Goal: Contribute content

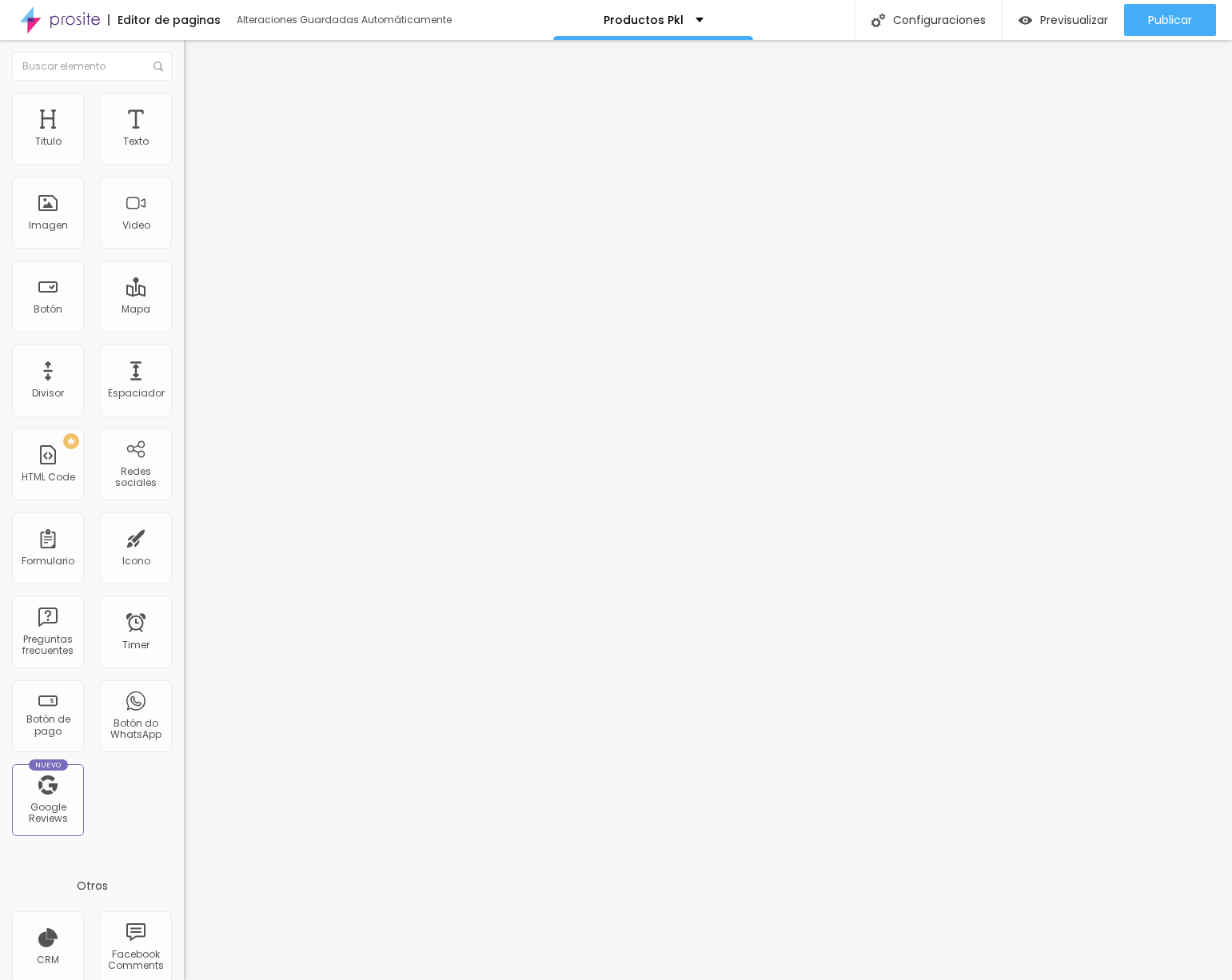
click at [184, 138] on span "Cambiar image" at bounding box center [229, 131] width 89 height 14
click at [1169, 14] on span "Publicar" at bounding box center [1170, 20] width 44 height 13
drag, startPoint x: 1155, startPoint y: 23, endPoint x: 1133, endPoint y: 32, distance: 23.8
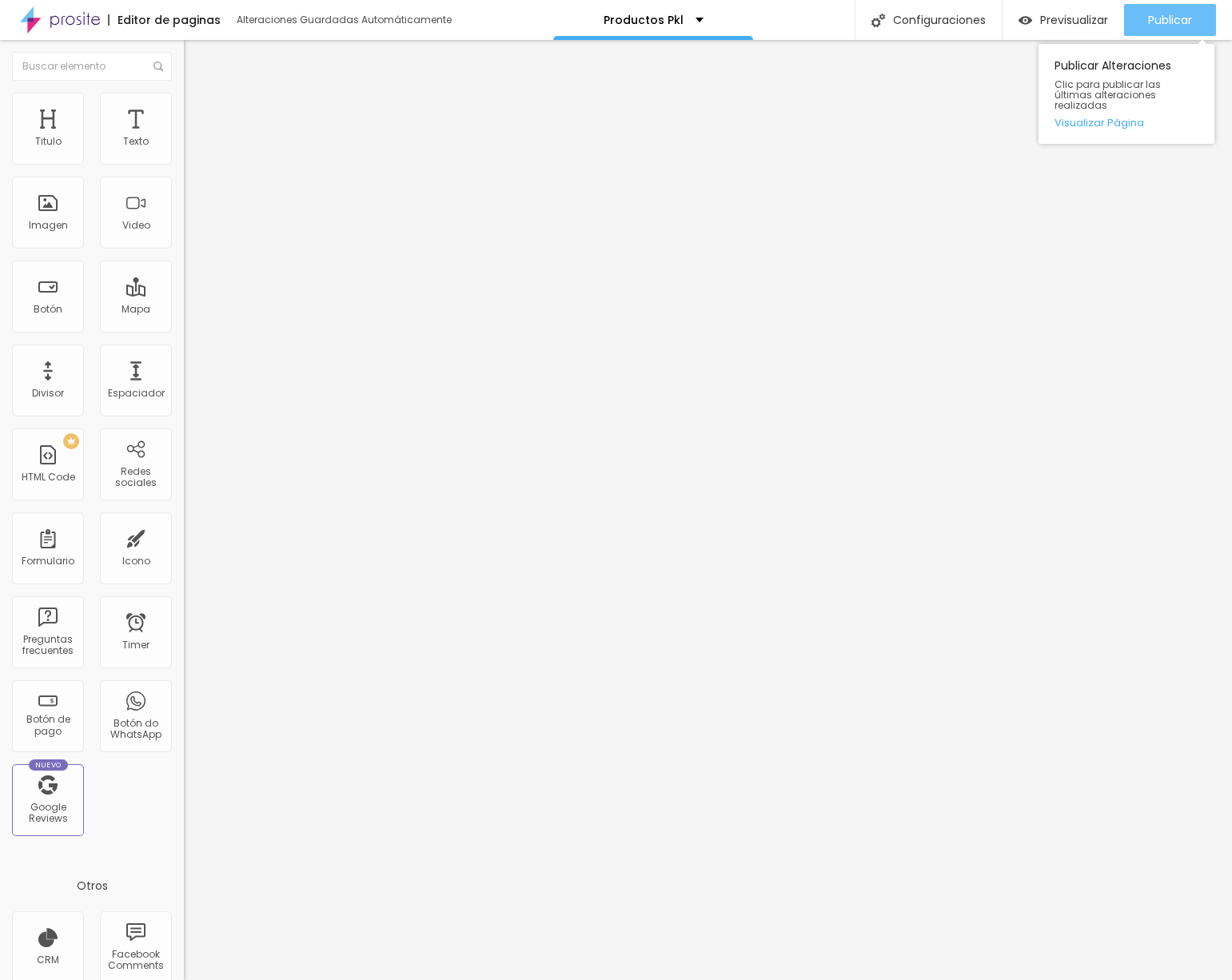
click at [1155, 23] on span "Publicar" at bounding box center [1170, 20] width 44 height 13
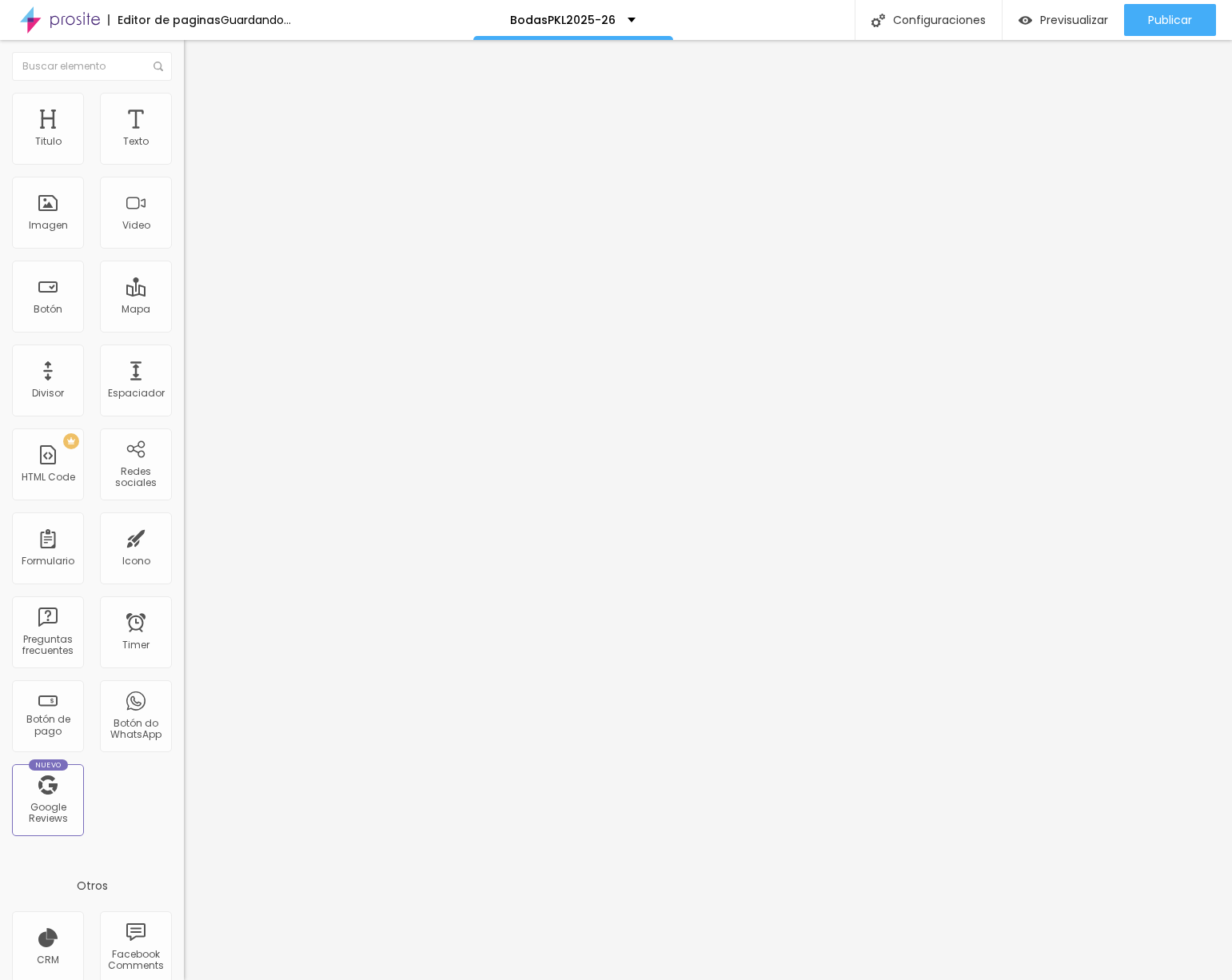
click at [184, 138] on span "Cambiar image" at bounding box center [229, 131] width 89 height 14
drag, startPoint x: 136, startPoint y: 227, endPoint x: 287, endPoint y: 271, distance: 157.3
drag, startPoint x: 1171, startPoint y: 16, endPoint x: 1114, endPoint y: 13, distance: 57.1
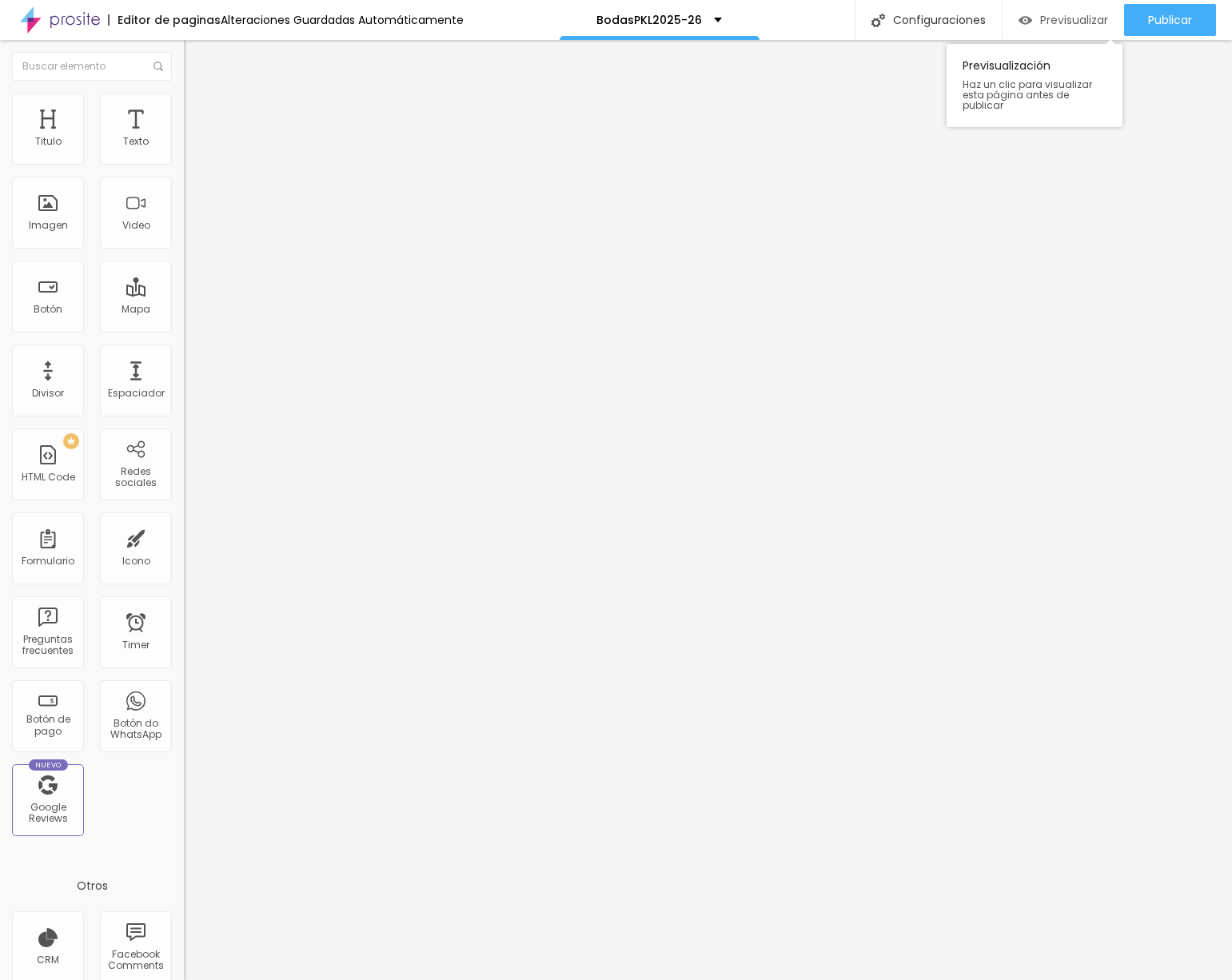
click at [1170, 16] on span "Publicar" at bounding box center [1170, 20] width 44 height 13
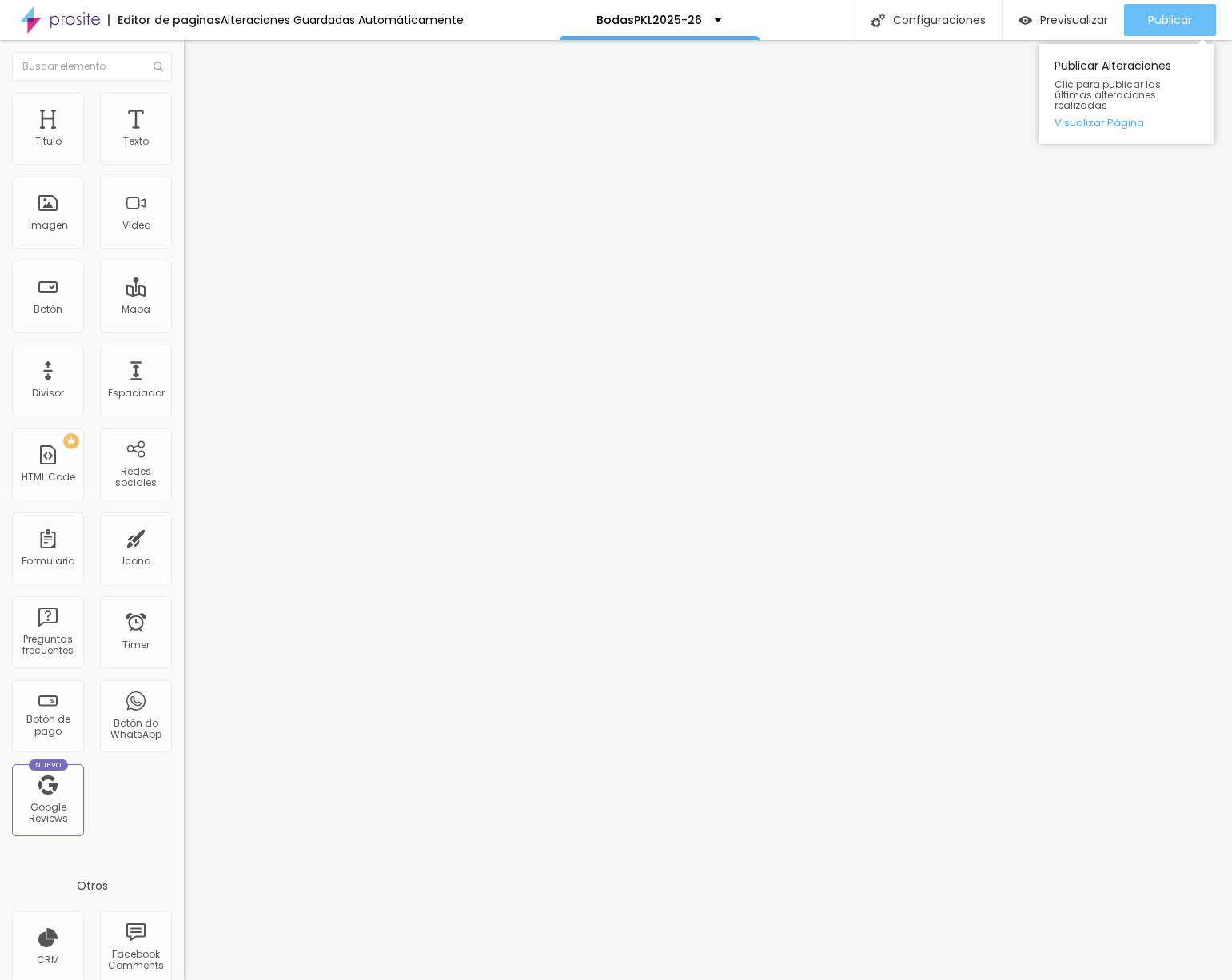
click at [1153, 29] on div "Publicar" at bounding box center [1170, 20] width 44 height 32
click at [184, 138] on span "Cambiar image" at bounding box center [229, 131] width 89 height 14
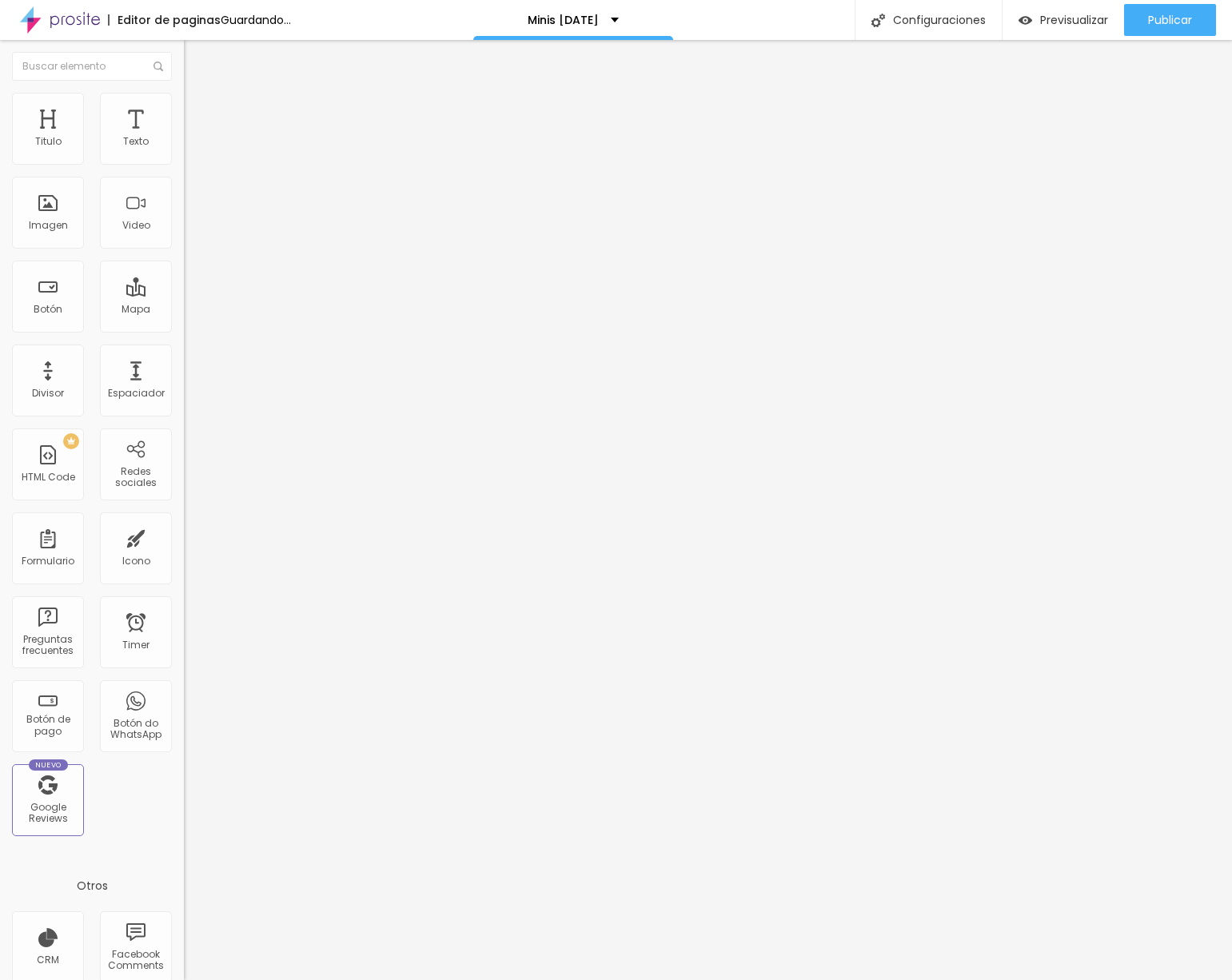
drag, startPoint x: 142, startPoint y: 241, endPoint x: 394, endPoint y: 281, distance: 255.2
